Goal: Information Seeking & Learning: Find contact information

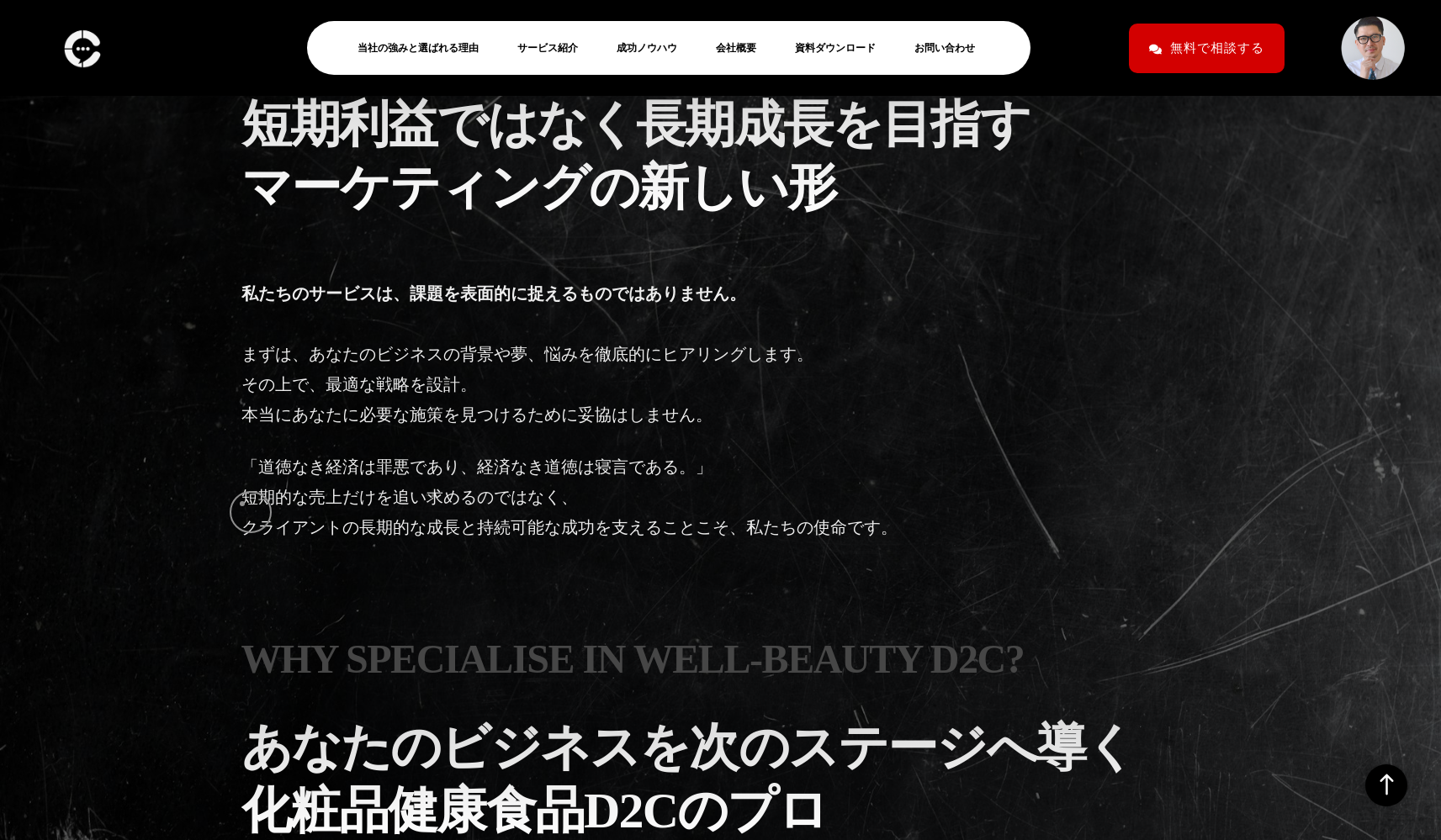
scroll to position [3225, 0]
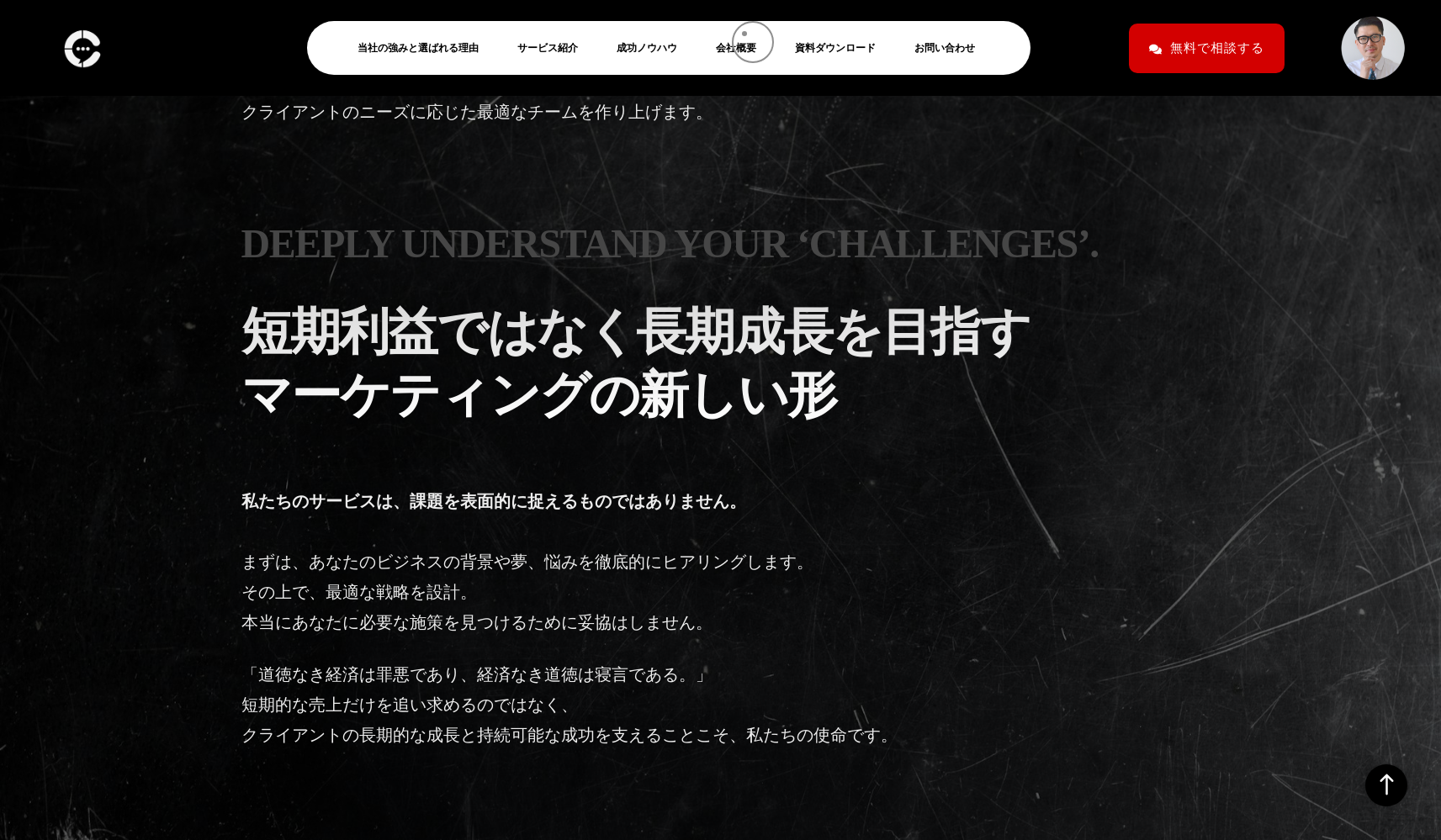
click at [740, 36] on li "会社概要" at bounding box center [743, 47] width 71 height 37
click at [740, 47] on link "会社概要" at bounding box center [743, 47] width 54 height 20
click at [732, 45] on link "会社概要" at bounding box center [743, 47] width 54 height 20
click at [730, 49] on link "会社概要" at bounding box center [743, 47] width 54 height 20
click at [538, 46] on link "サービス紹介" at bounding box center [555, 47] width 74 height 20
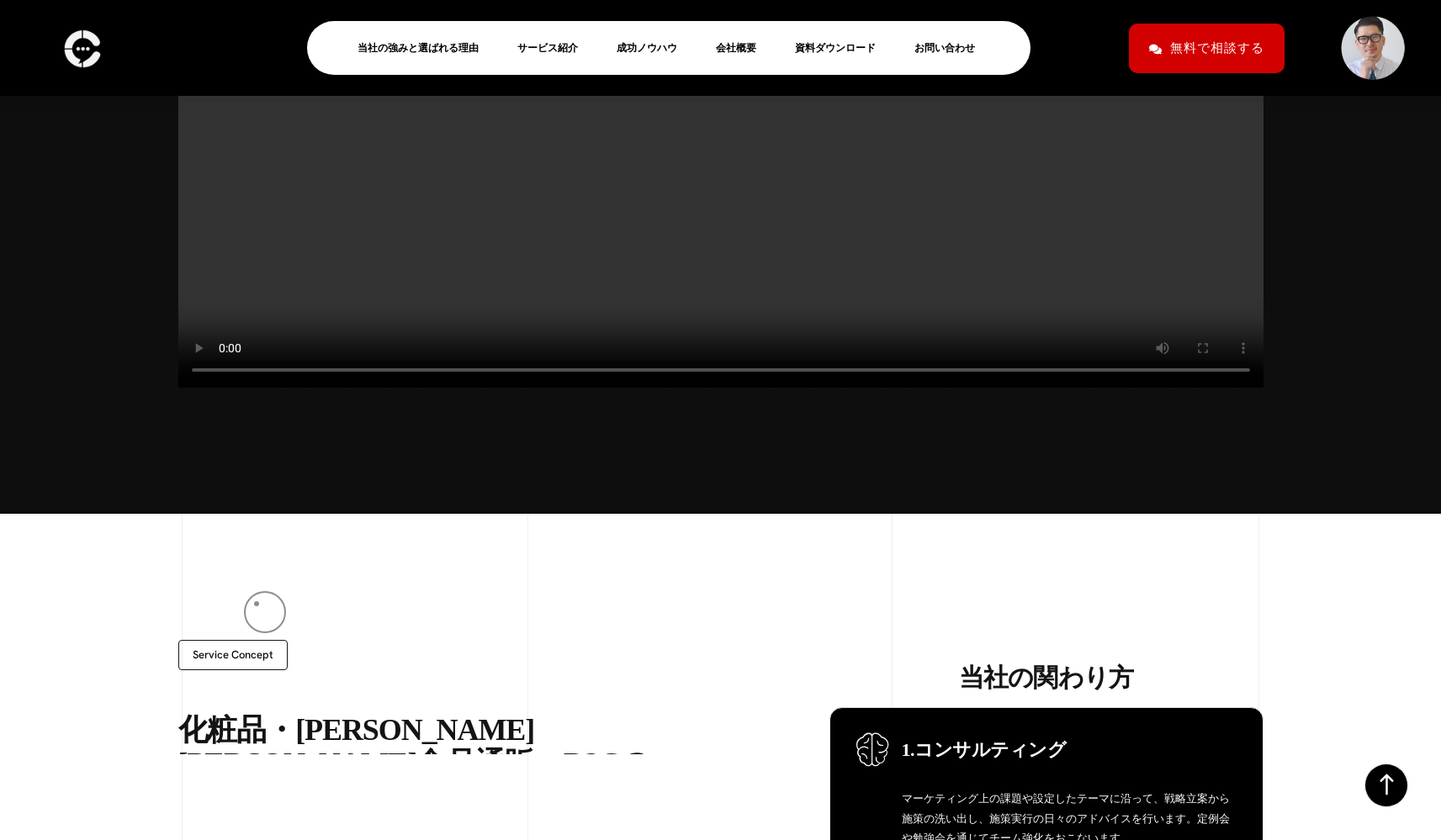
scroll to position [647, 0]
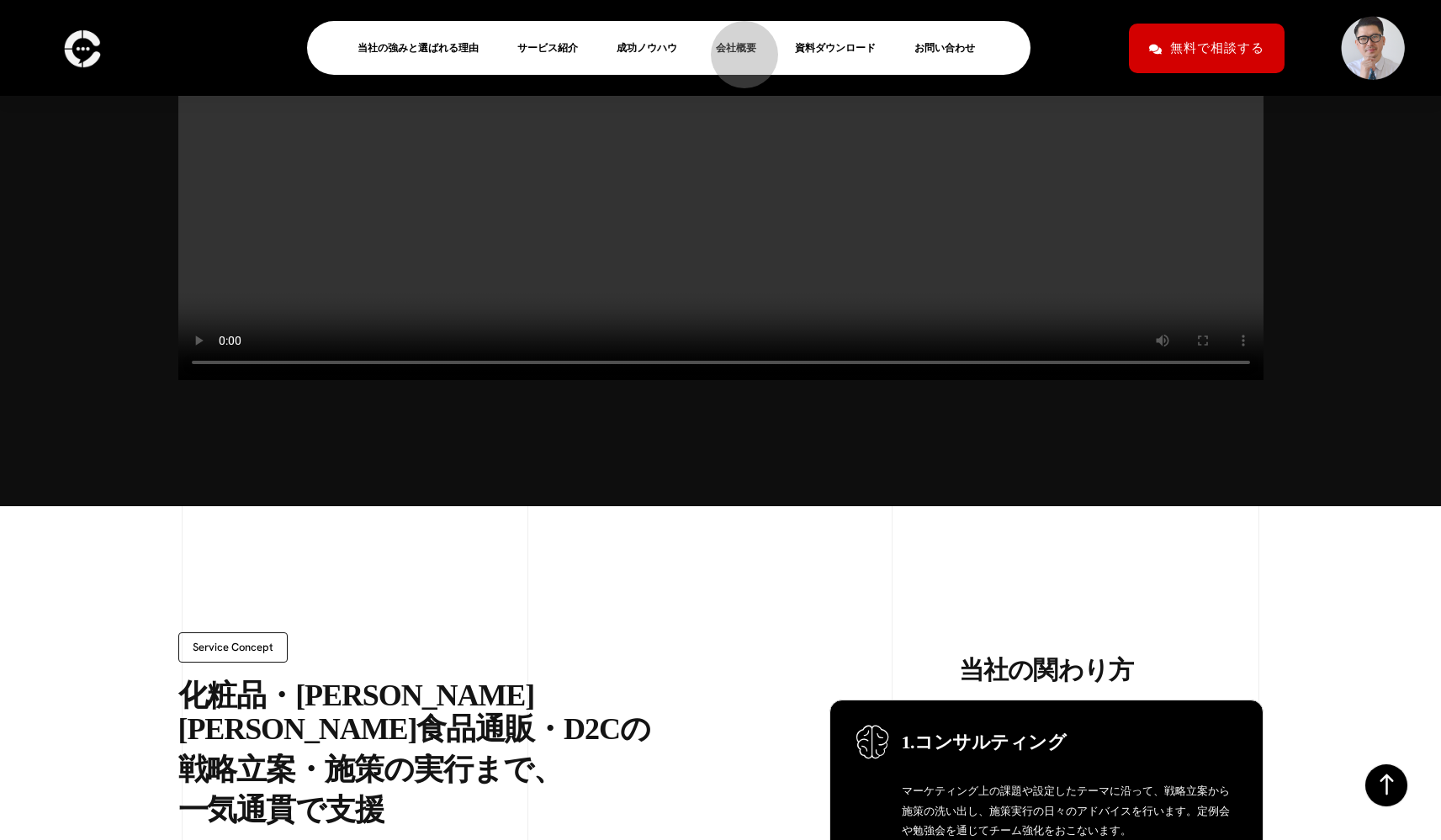
click at [736, 46] on link "会社概要" at bounding box center [743, 47] width 54 height 20
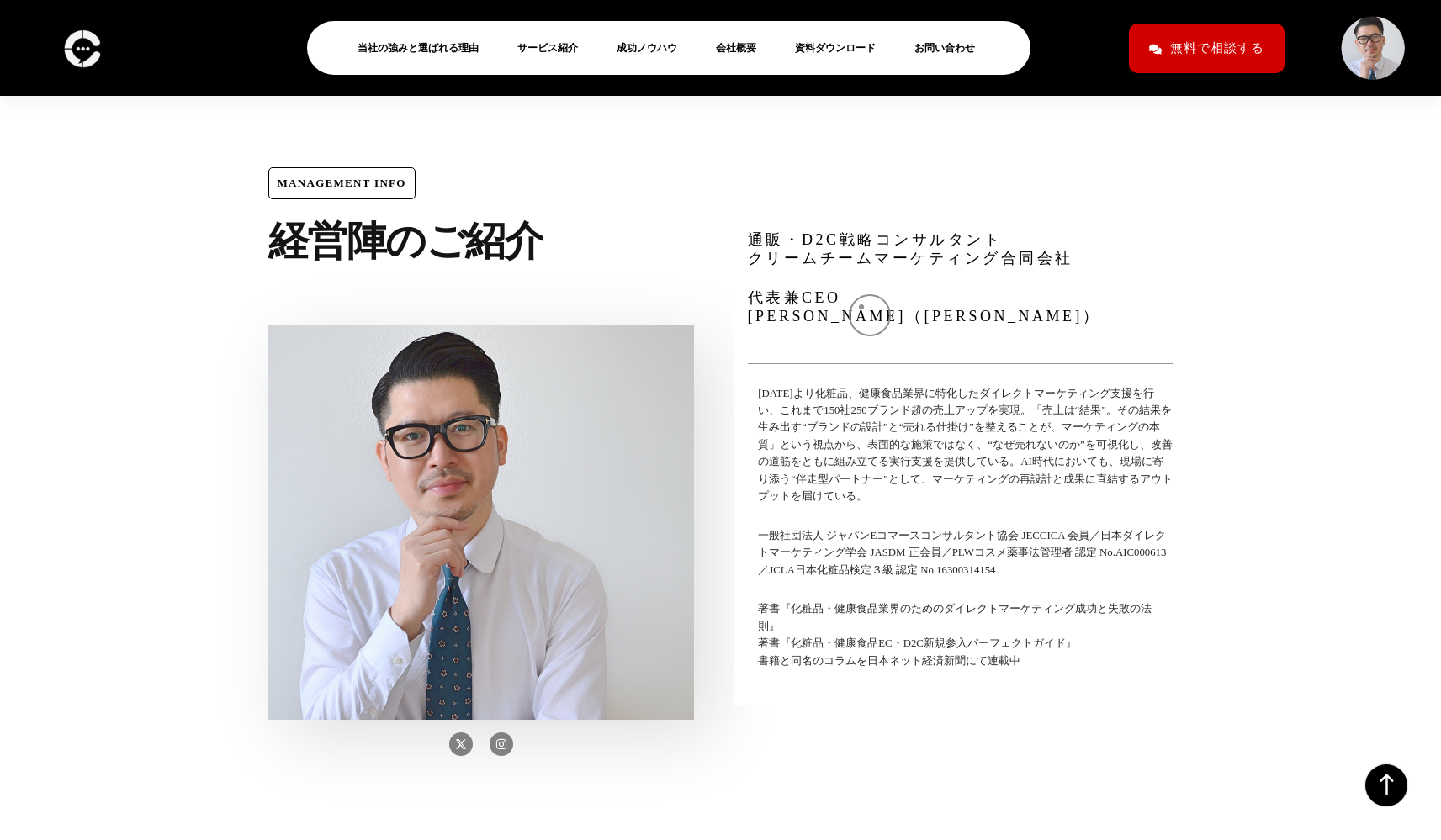
scroll to position [5549, 0]
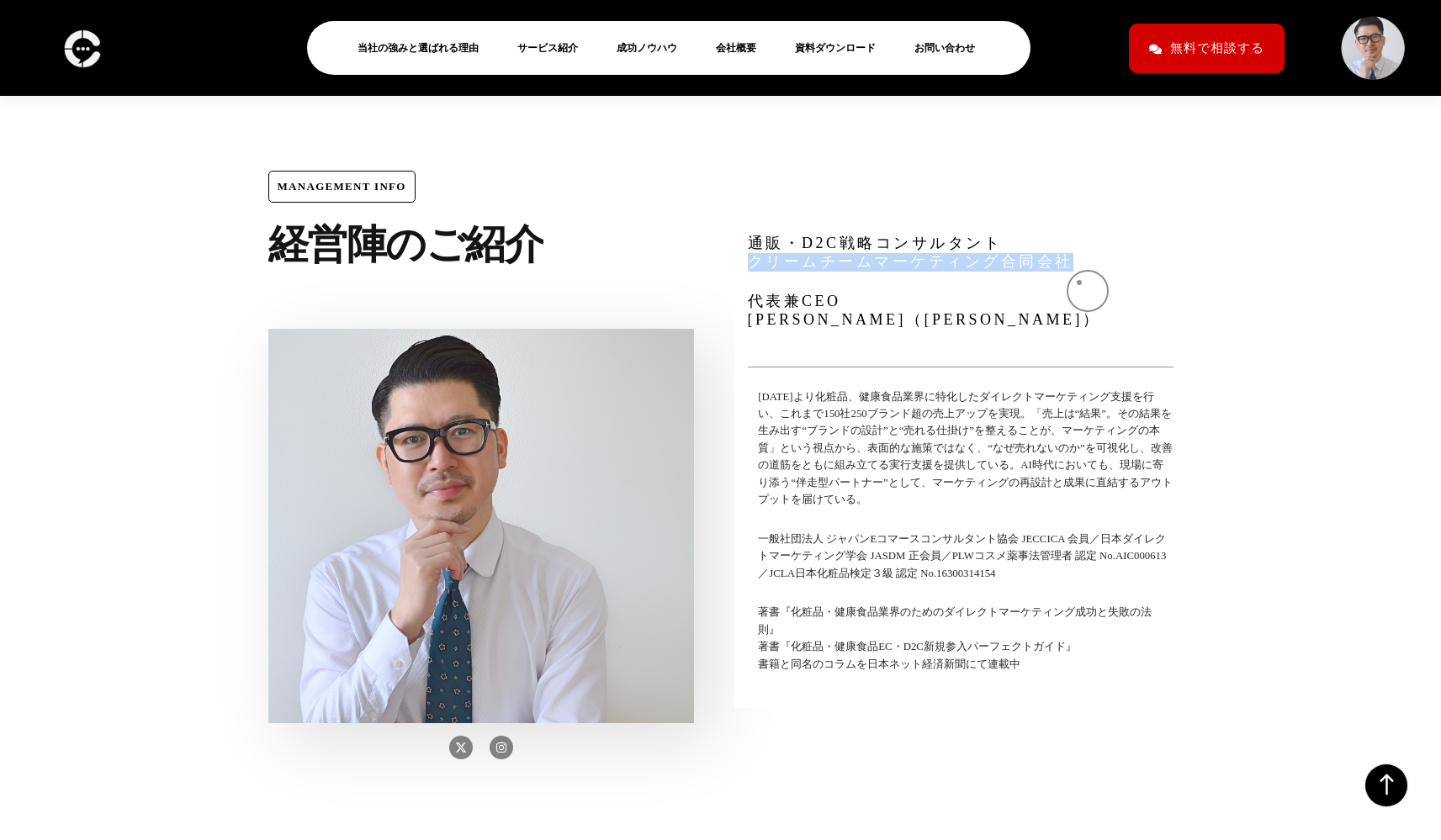
drag, startPoint x: 755, startPoint y: 287, endPoint x: 1074, endPoint y: 282, distance: 319.0
click at [1074, 271] on p "通販・D2C戦略コンサルタント クリームチームマーケティング合同会社" at bounding box center [953, 253] width 410 height 36
copy p "クリームチームマーケティング合同会社"
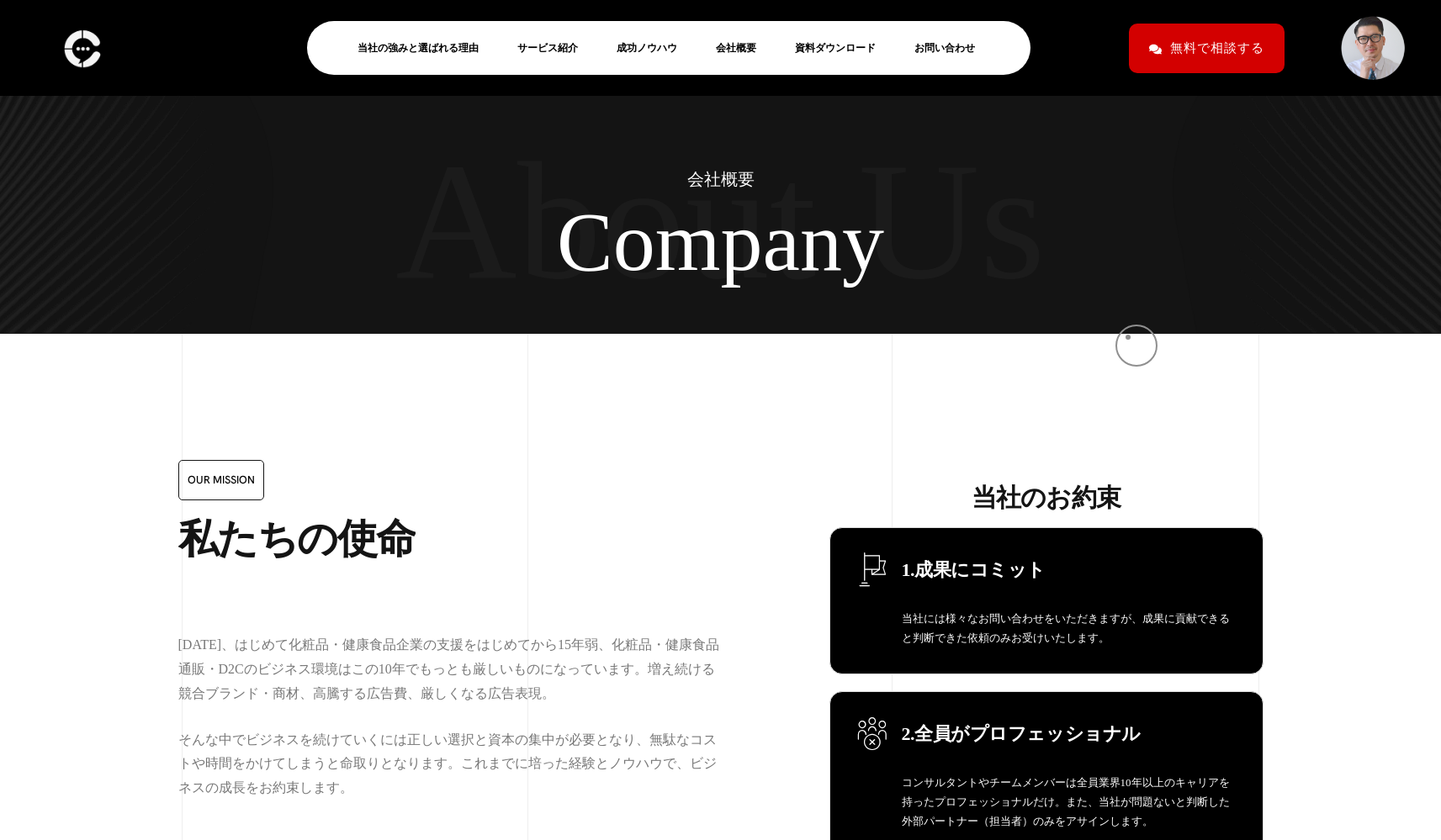
scroll to position [0, 0]
click at [740, 47] on link "会社概要" at bounding box center [743, 47] width 54 height 20
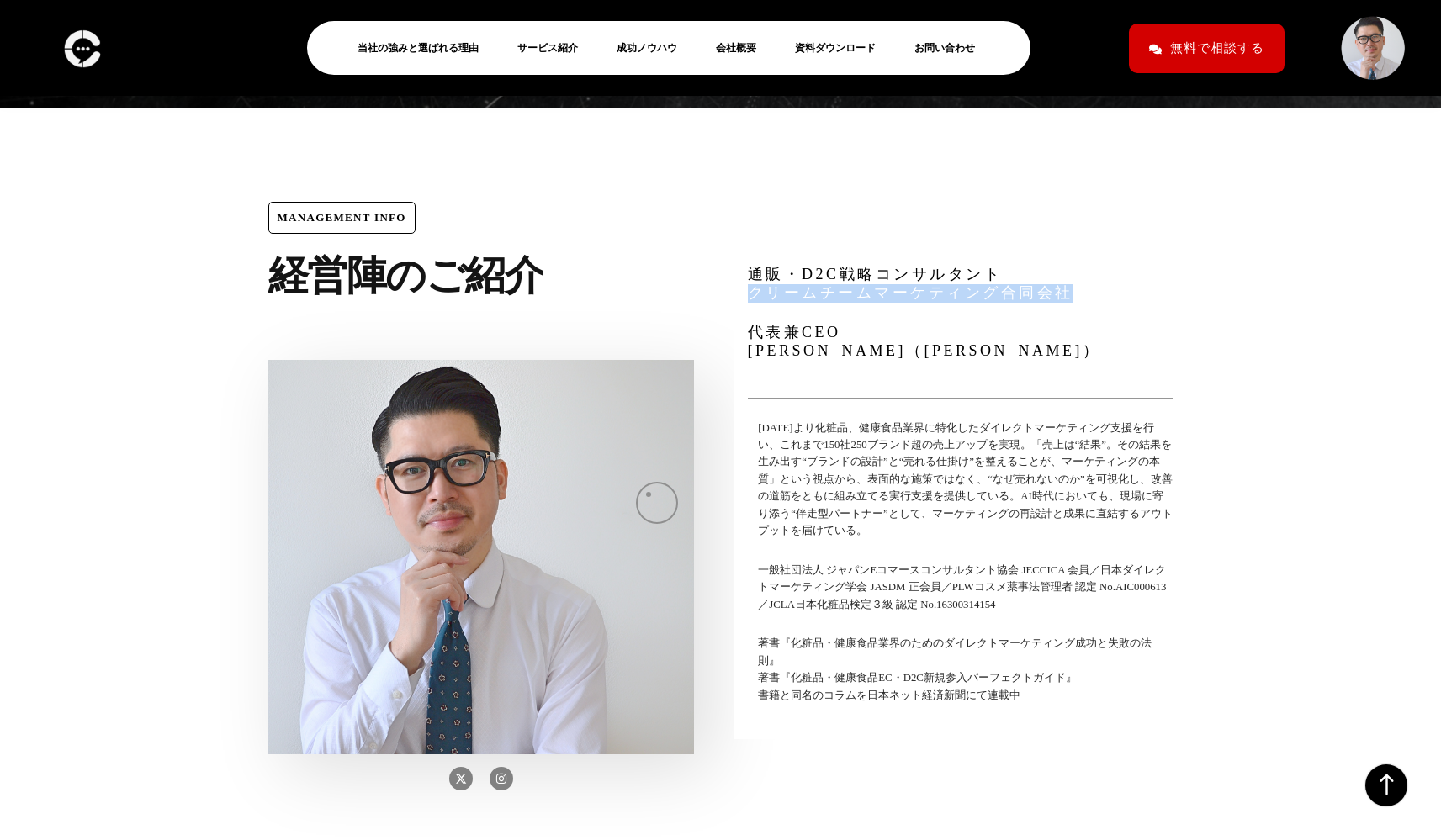
scroll to position [5507, 0]
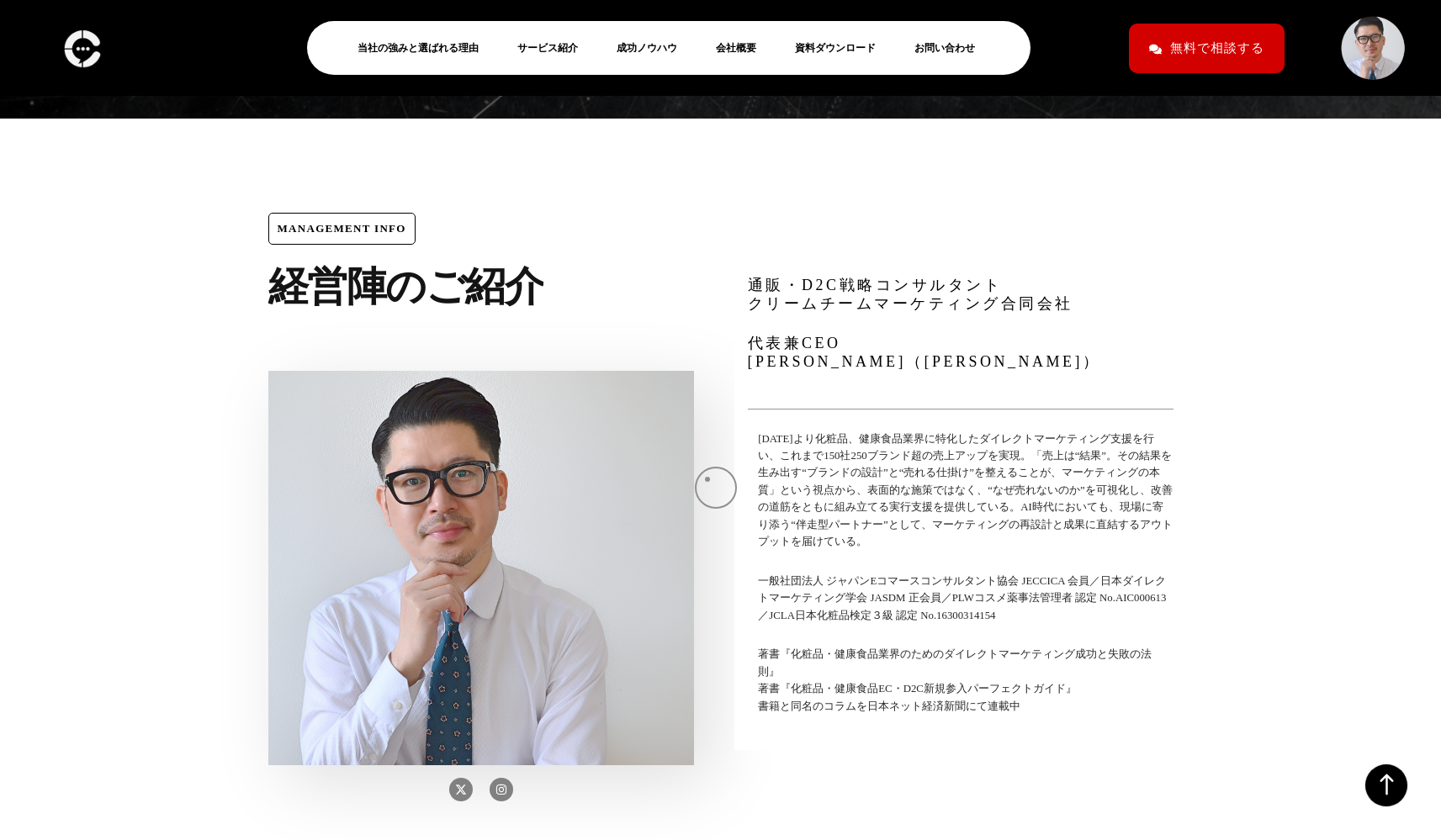
click at [708, 480] on div "Management Info 経 営 陣 の ご 紹 介 X-twitter Instagram" at bounding box center [481, 506] width 480 height 642
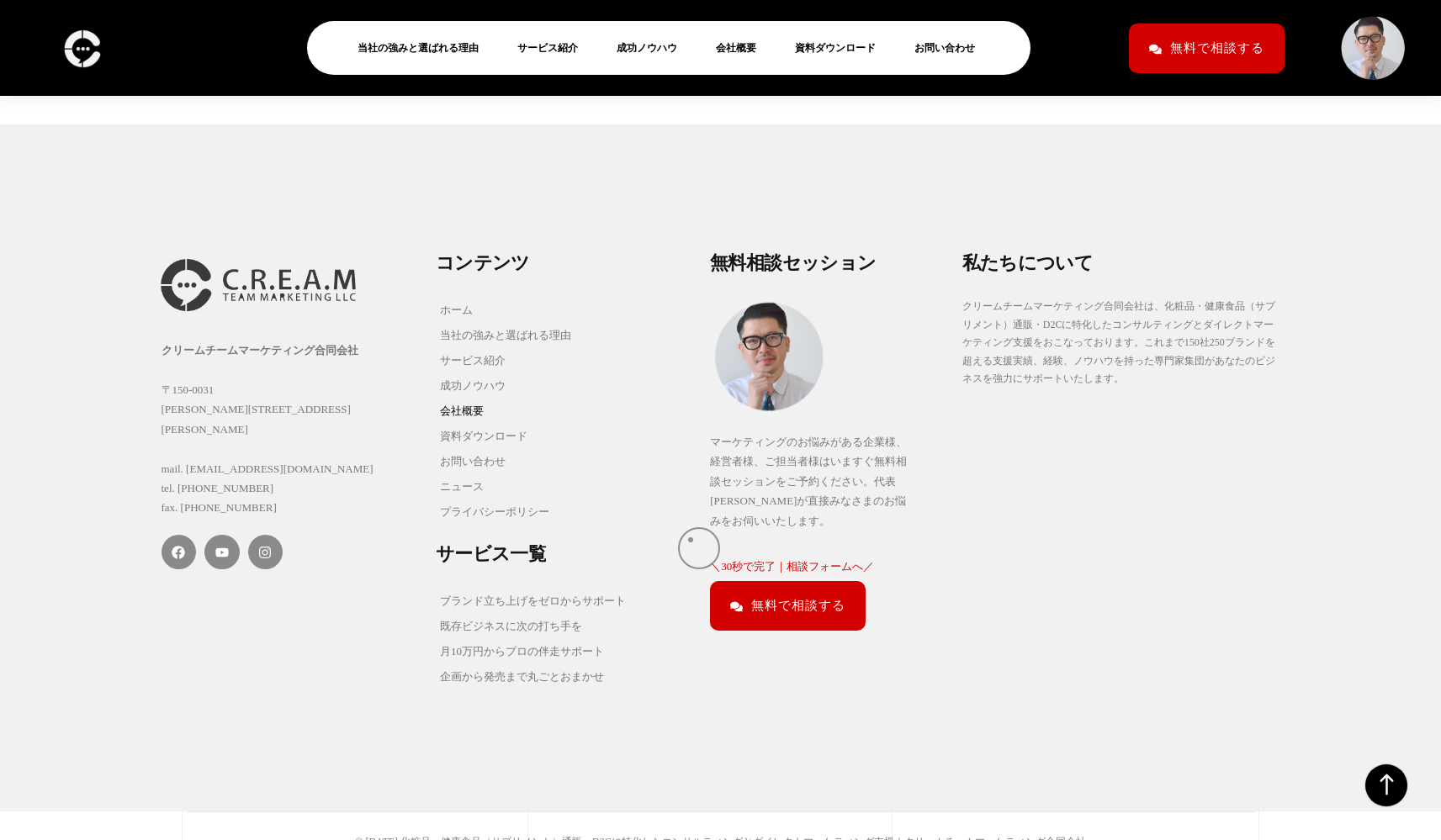
scroll to position [9414, 0]
